Goal: Task Accomplishment & Management: Manage account settings

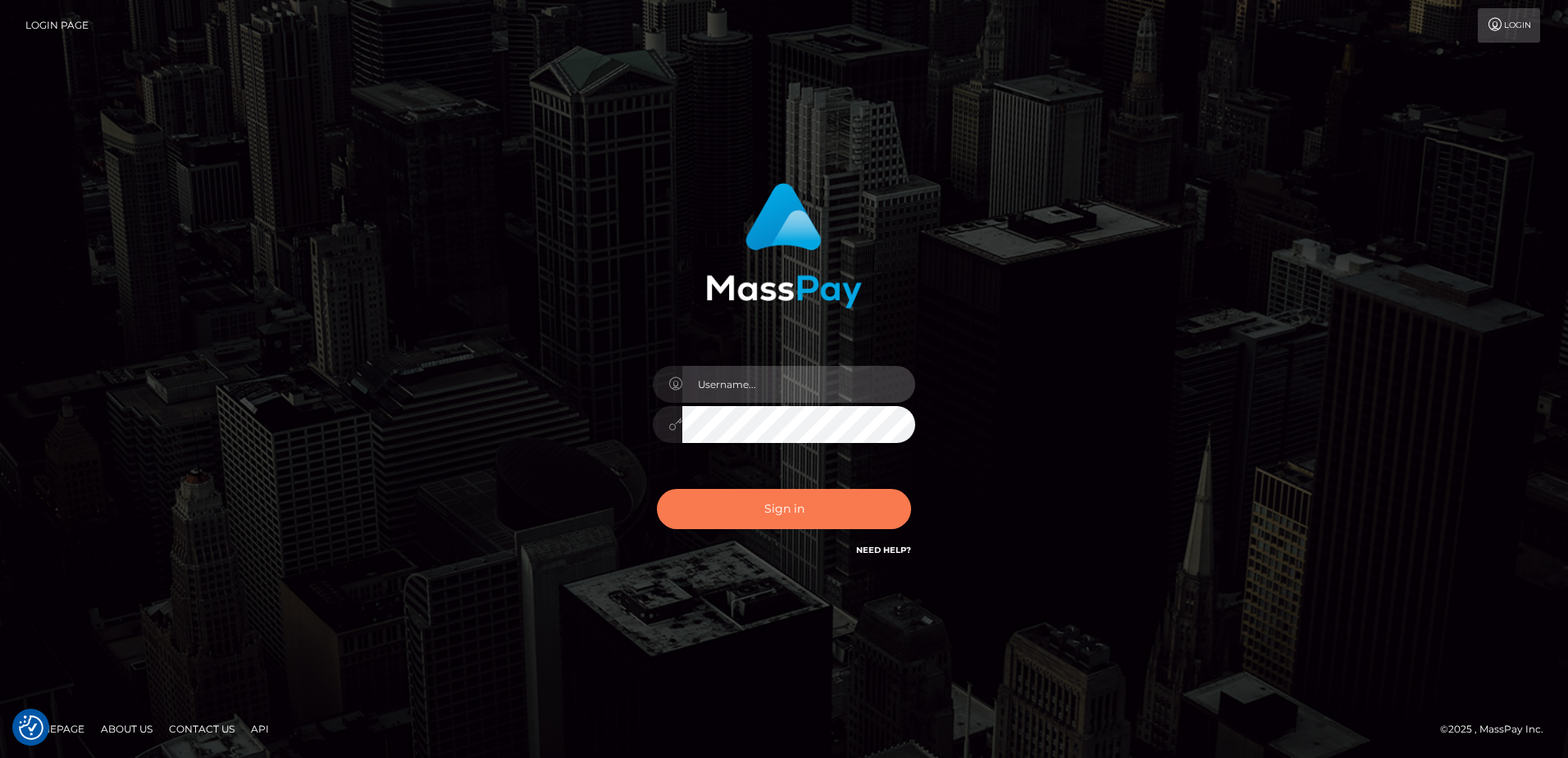
type input "Dan"
click at [697, 513] on button "Sign in" at bounding box center [784, 509] width 254 height 40
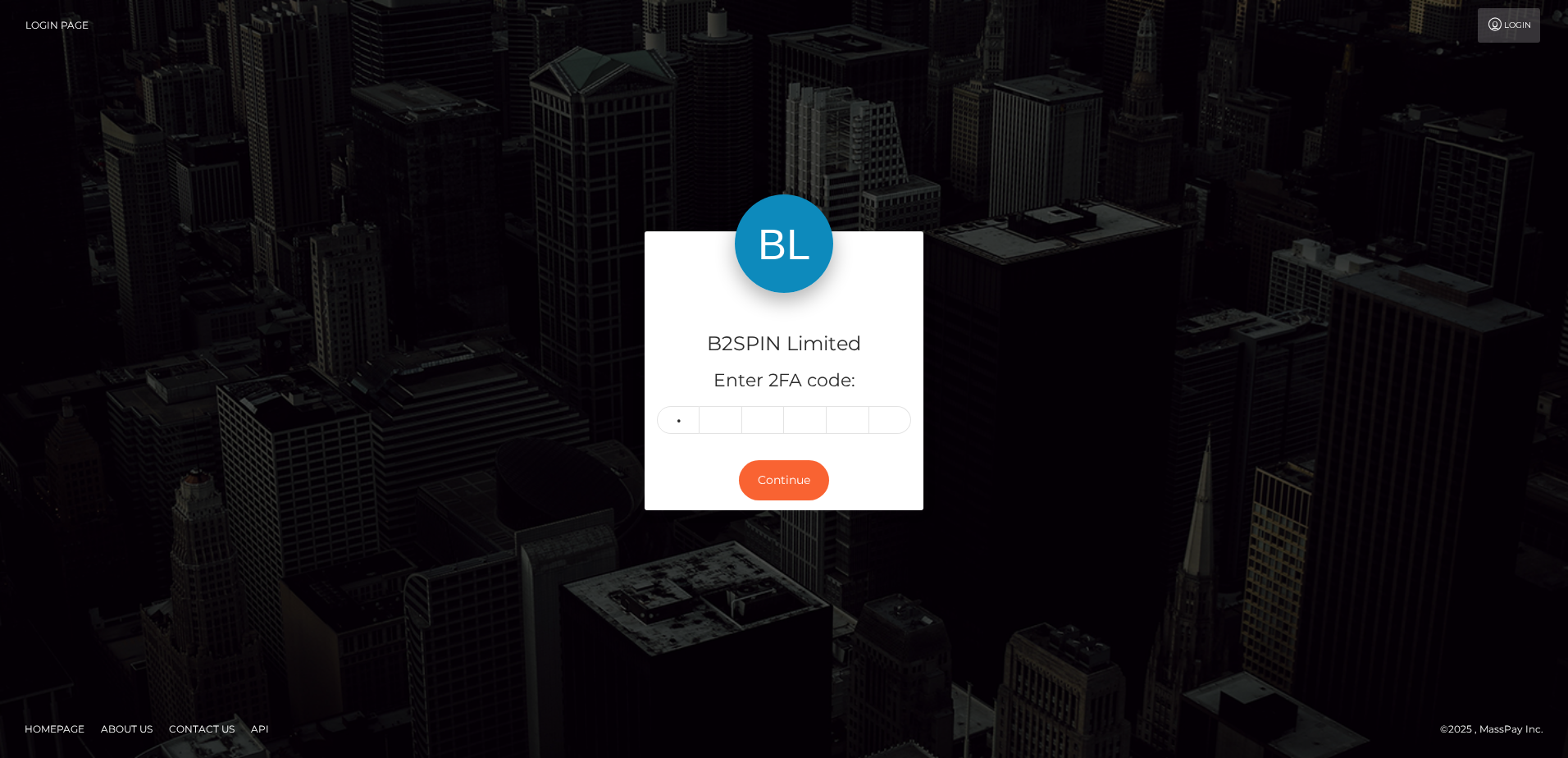
type input "5"
type input "7"
type input "3"
type input "0"
type input "6"
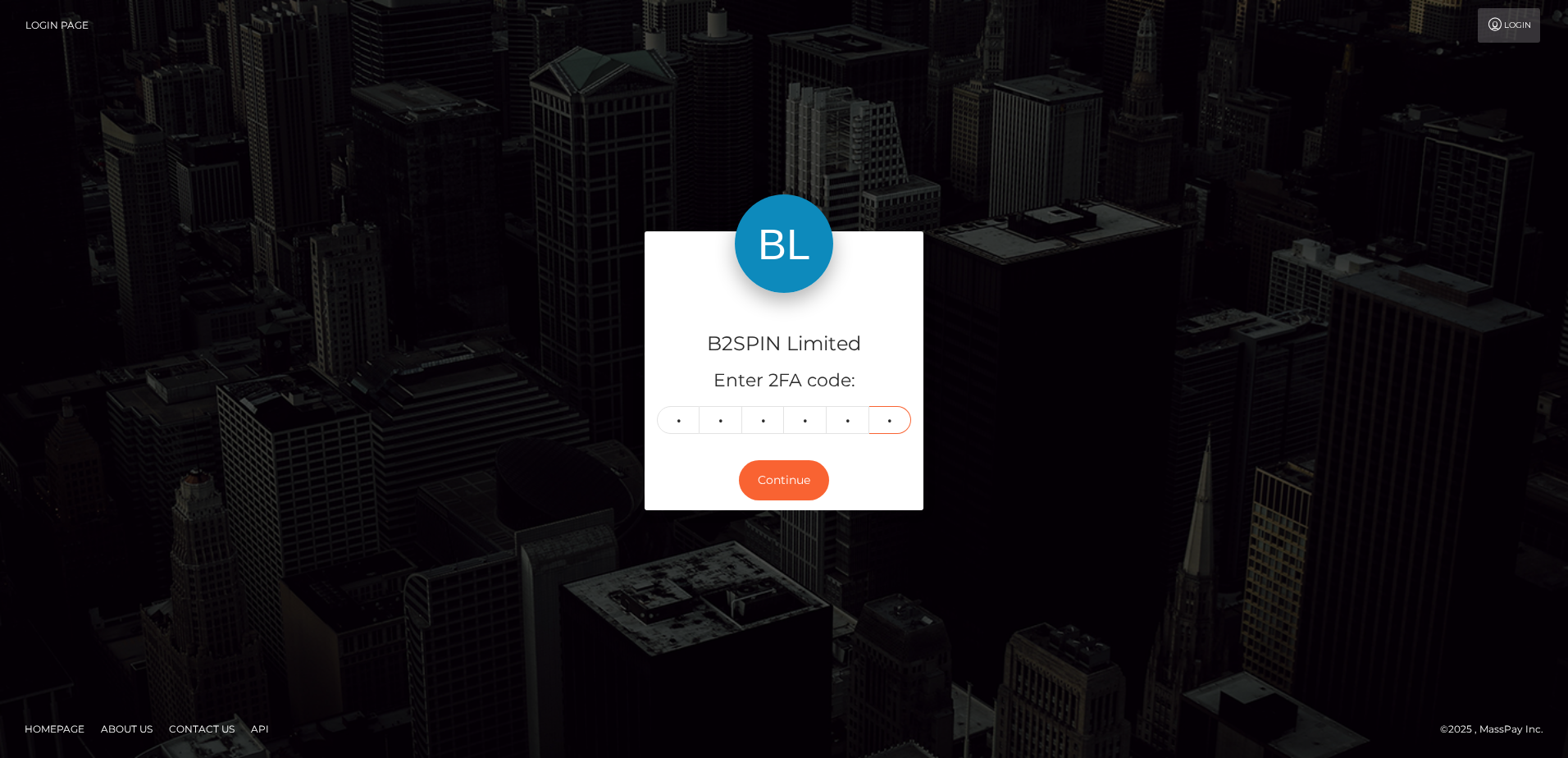
type input "4"
click at [509, 437] on div "B2SPIN Limited Enter 2FA code: 5 7 3 0 6 4 573064 Continue" at bounding box center [784, 379] width 935 height 295
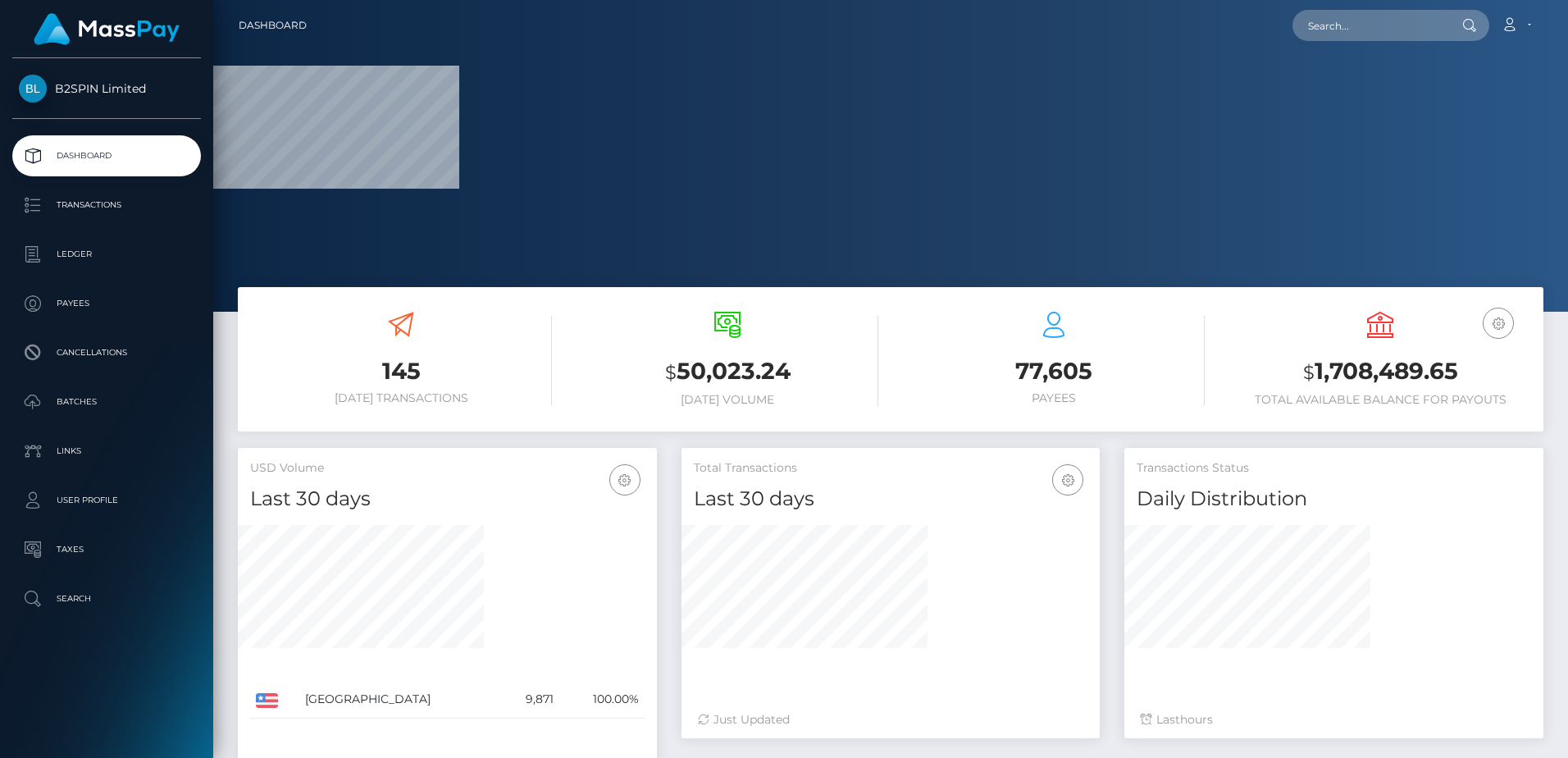
click at [1365, 369] on h3 "$ 1,708,489.65" at bounding box center [1379, 371] width 301 height 33
copy h3 "1,708,489.65"
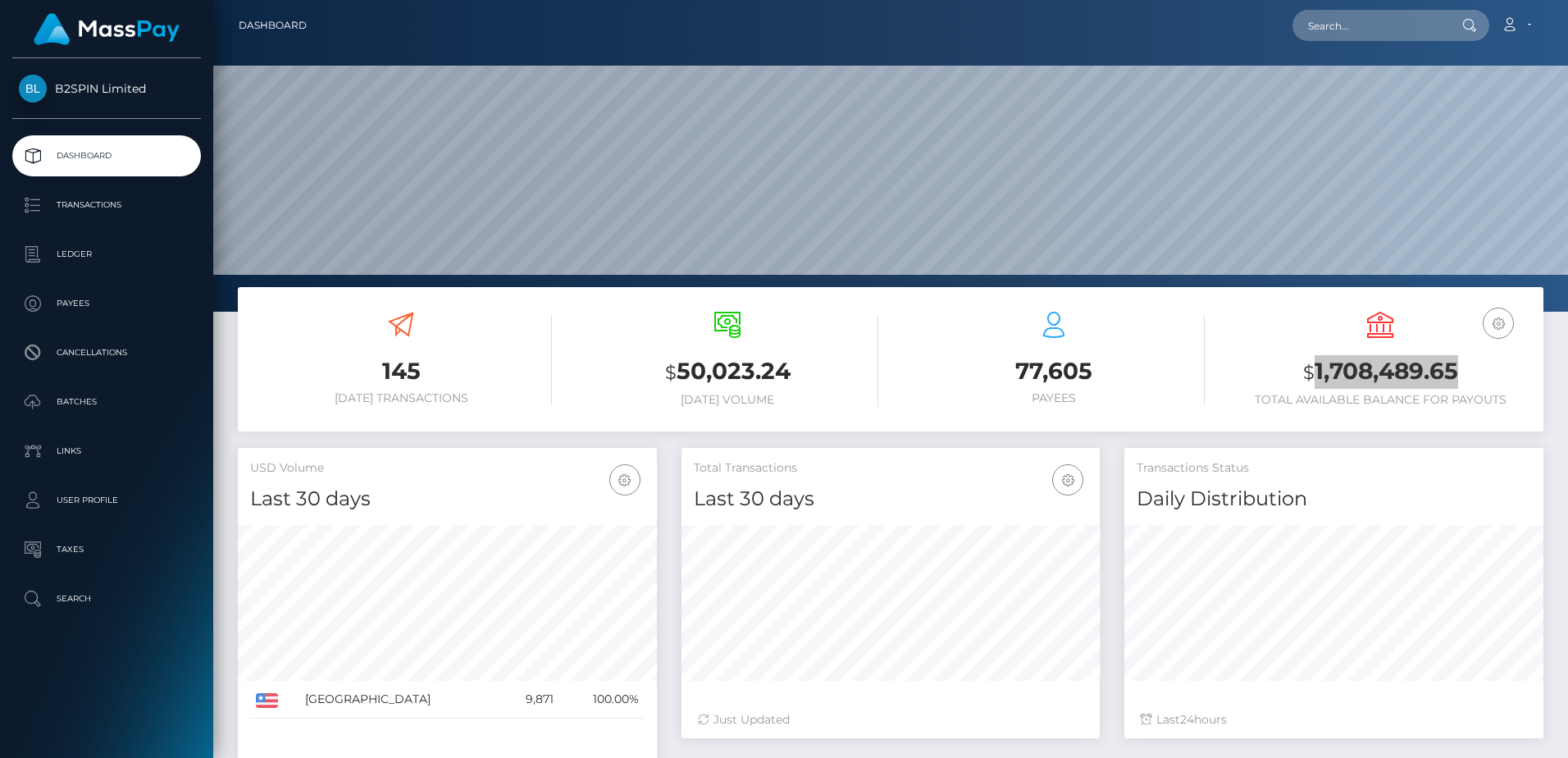
scroll to position [291, 418]
